Goal: Task Accomplishment & Management: Manage account settings

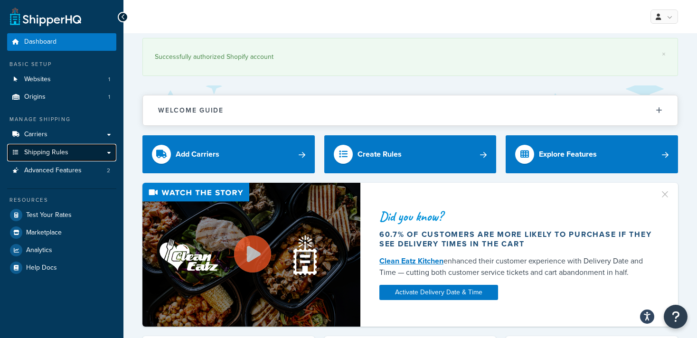
click at [57, 153] on span "Shipping Rules" at bounding box center [46, 153] width 44 height 8
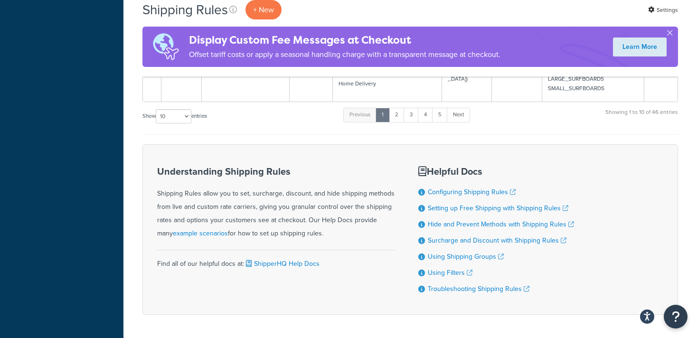
scroll to position [712, 0]
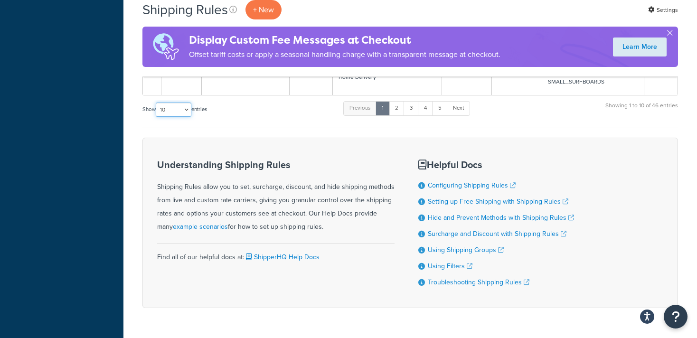
click at [175, 103] on select "10 15 25 50 100 1000" at bounding box center [174, 110] width 36 height 14
select select "50"
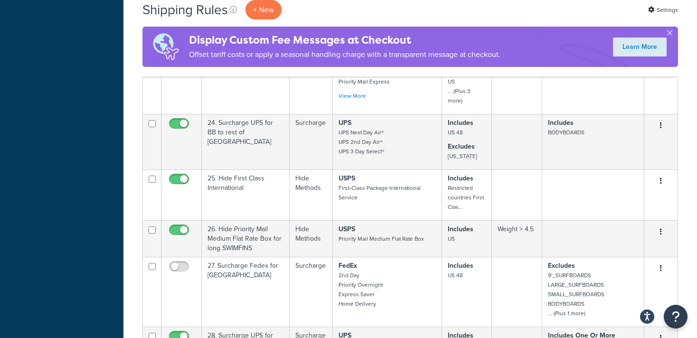
scroll to position [1168, 0]
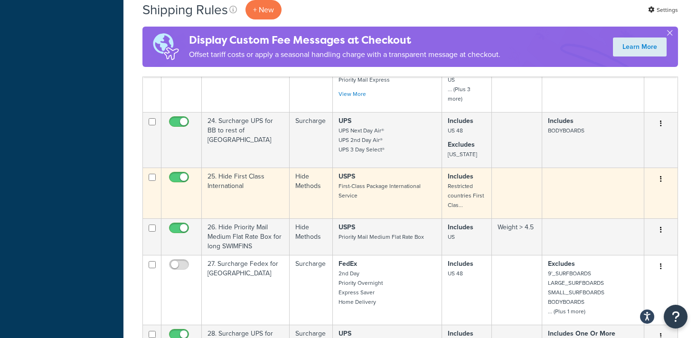
click at [663, 172] on button "button" at bounding box center [660, 179] width 13 height 15
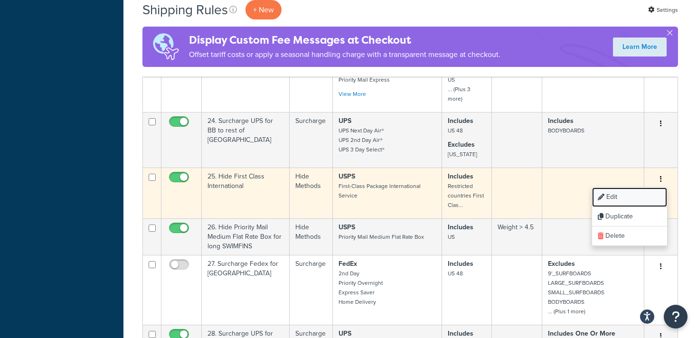
click at [618, 188] on link "Edit" at bounding box center [629, 197] width 75 height 19
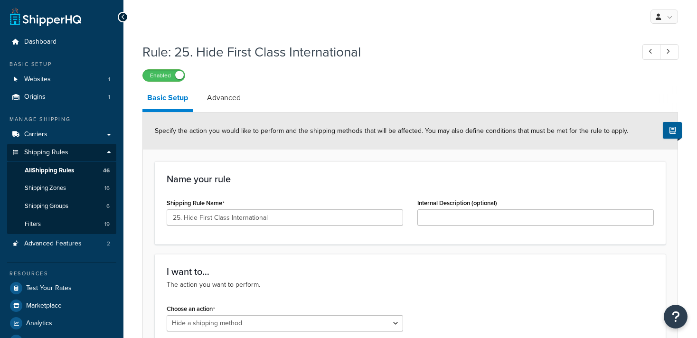
select select "HIDE"
click at [58, 188] on span "Shipping Zones" at bounding box center [45, 188] width 41 height 8
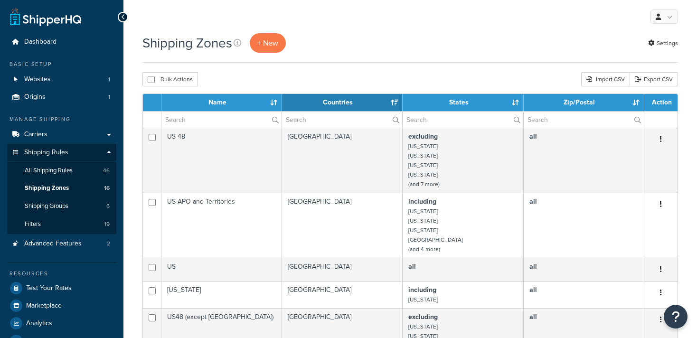
select select "15"
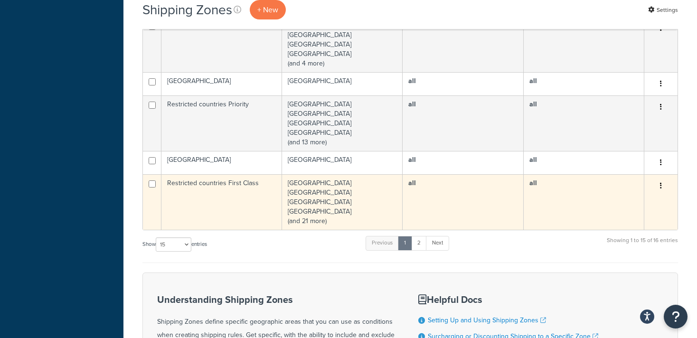
scroll to position [518, 0]
click at [662, 187] on button "button" at bounding box center [660, 185] width 13 height 15
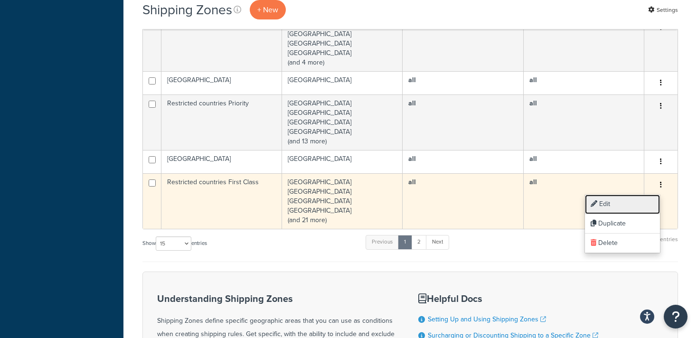
click at [610, 204] on link "Edit" at bounding box center [622, 204] width 75 height 19
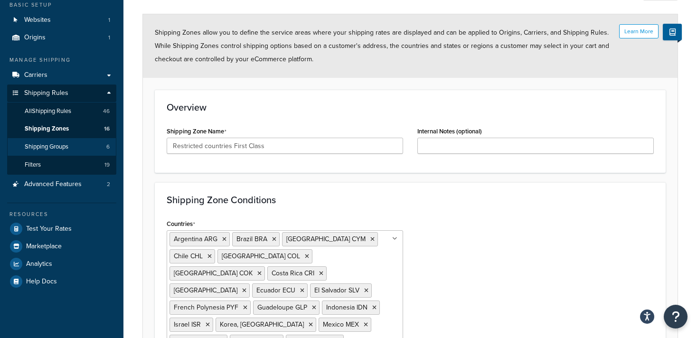
scroll to position [50, 0]
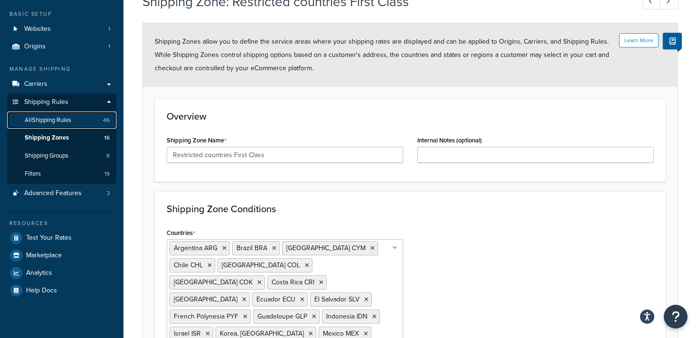
click at [69, 118] on span "All Shipping Rules" at bounding box center [48, 120] width 47 height 8
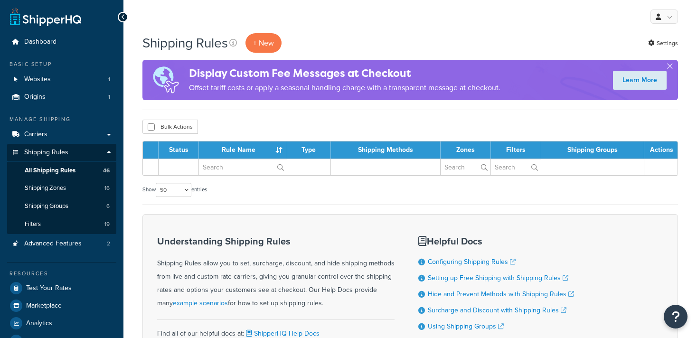
select select "50"
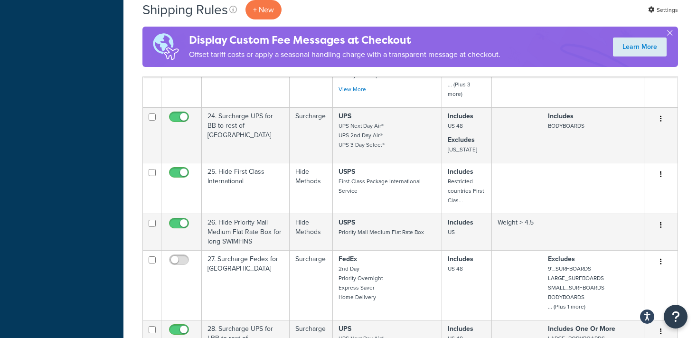
scroll to position [1173, 0]
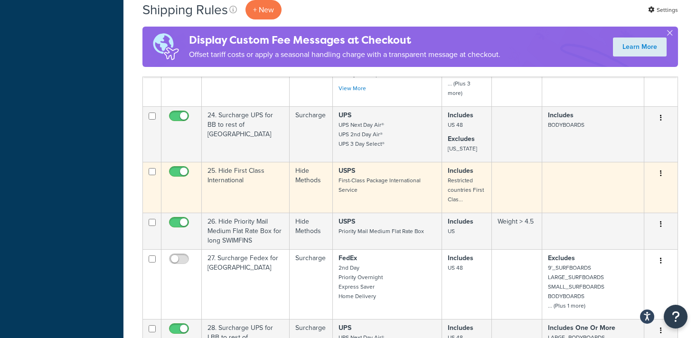
click at [661, 170] on icon "button" at bounding box center [661, 173] width 2 height 7
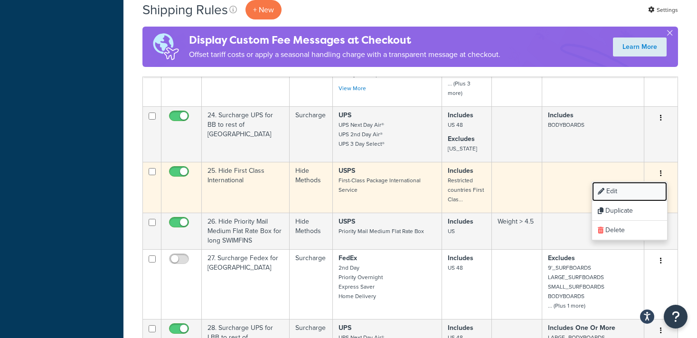
click at [610, 182] on link "Edit" at bounding box center [629, 191] width 75 height 19
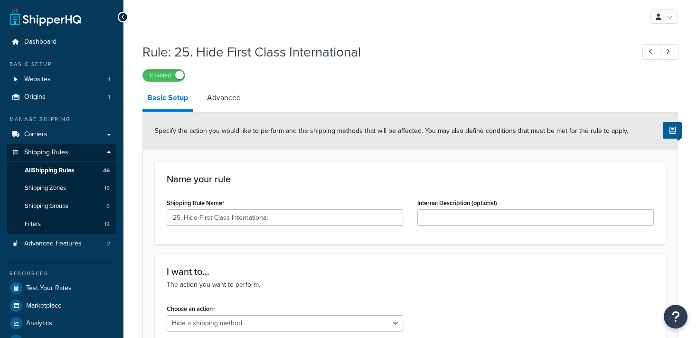
select select "HIDE"
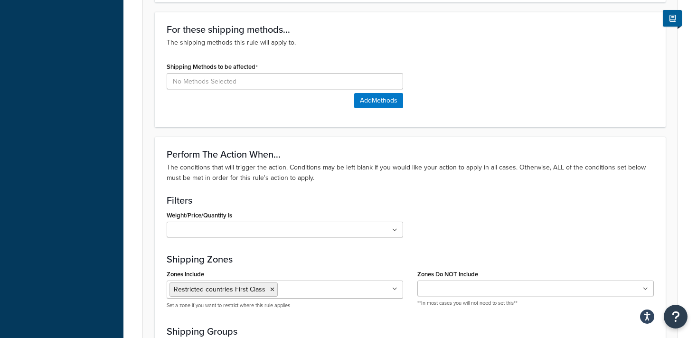
scroll to position [350, 0]
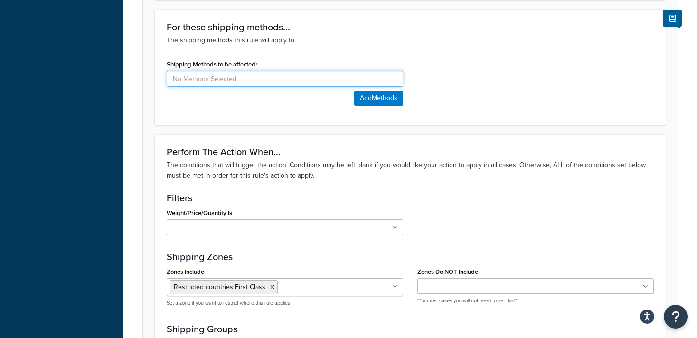
click at [243, 76] on input at bounding box center [285, 79] width 236 height 16
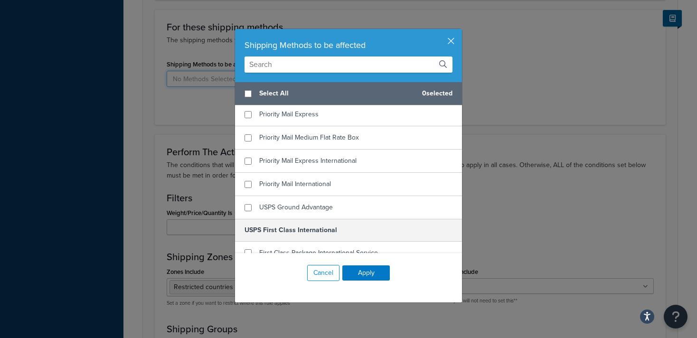
scroll to position [289, 0]
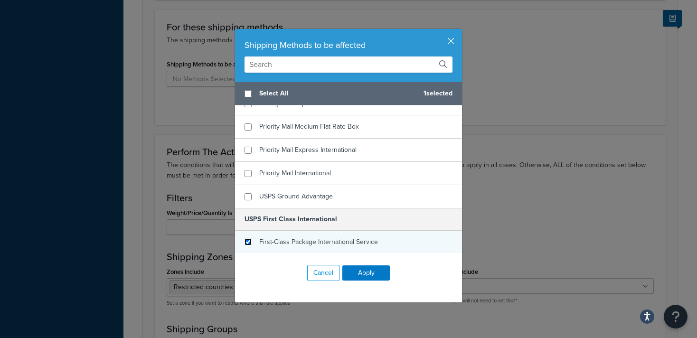
click at [249, 241] on input "checkbox" at bounding box center [248, 241] width 7 height 7
checkbox input "true"
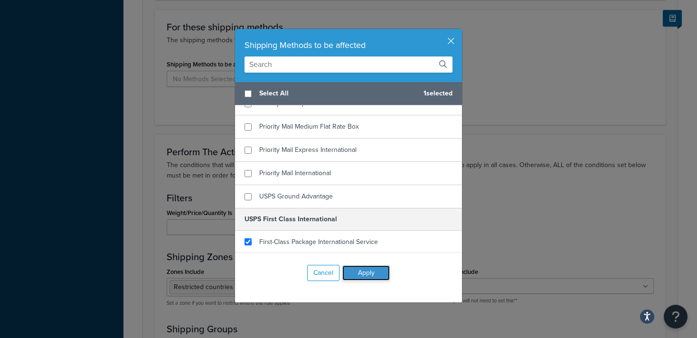
click at [374, 270] on button "Apply" at bounding box center [365, 272] width 47 height 15
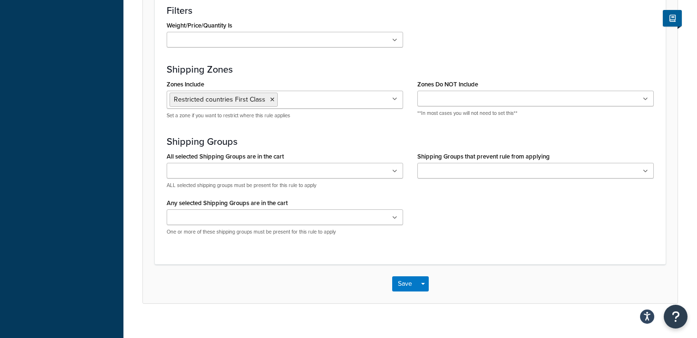
scroll to position [600, 0]
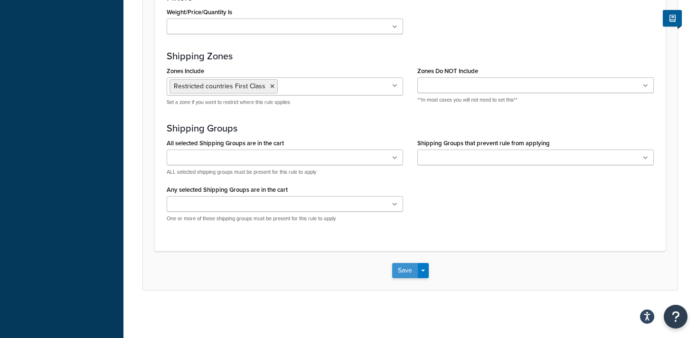
click at [397, 272] on button "Save" at bounding box center [405, 270] width 26 height 15
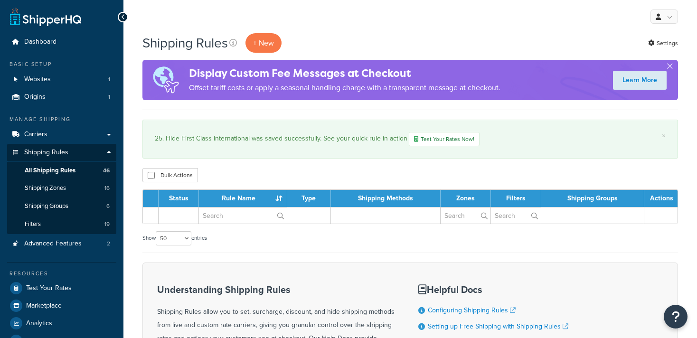
select select "50"
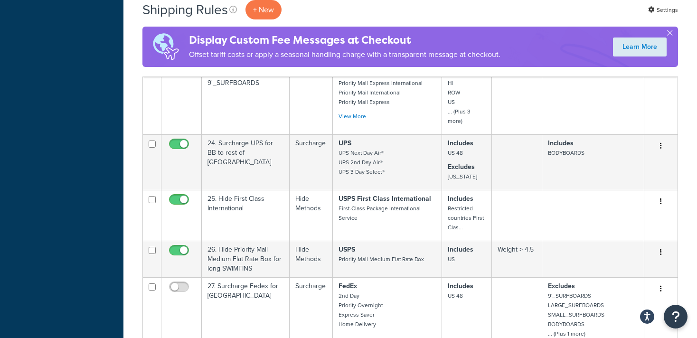
scroll to position [1191, 0]
